Goal: Transaction & Acquisition: Purchase product/service

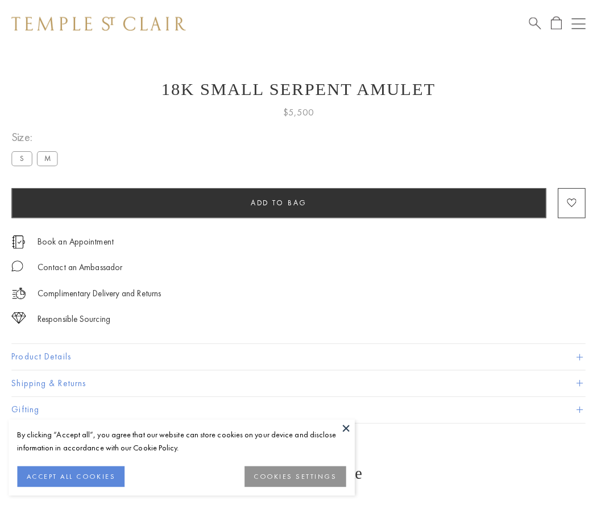
scroll to position [45, 0]
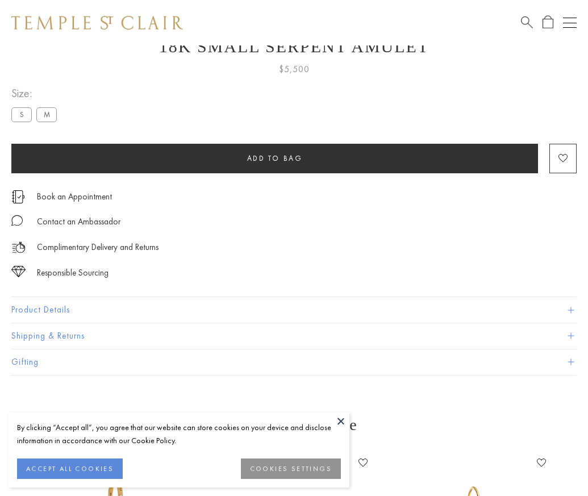
click at [275, 158] on span "Add to bag" at bounding box center [275, 158] width 56 height 10
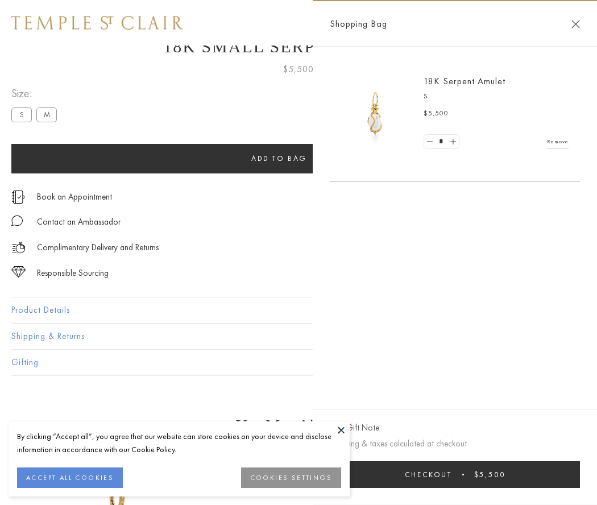
click at [455, 474] on button "Checkout $5,500" at bounding box center [455, 474] width 250 height 27
